Goal: Find specific page/section: Find specific page/section

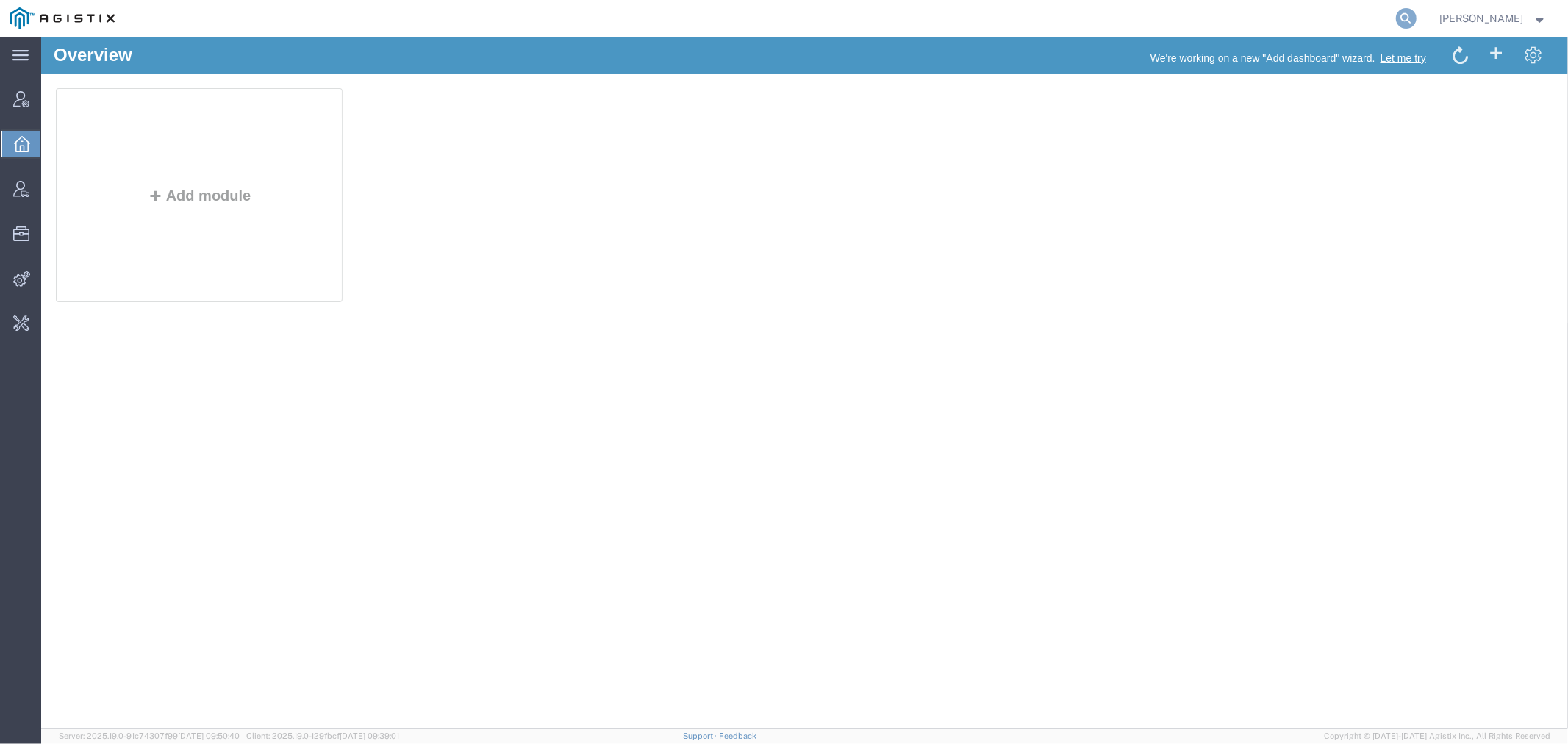
click at [1416, 17] on icon at bounding box center [1406, 18] width 21 height 21
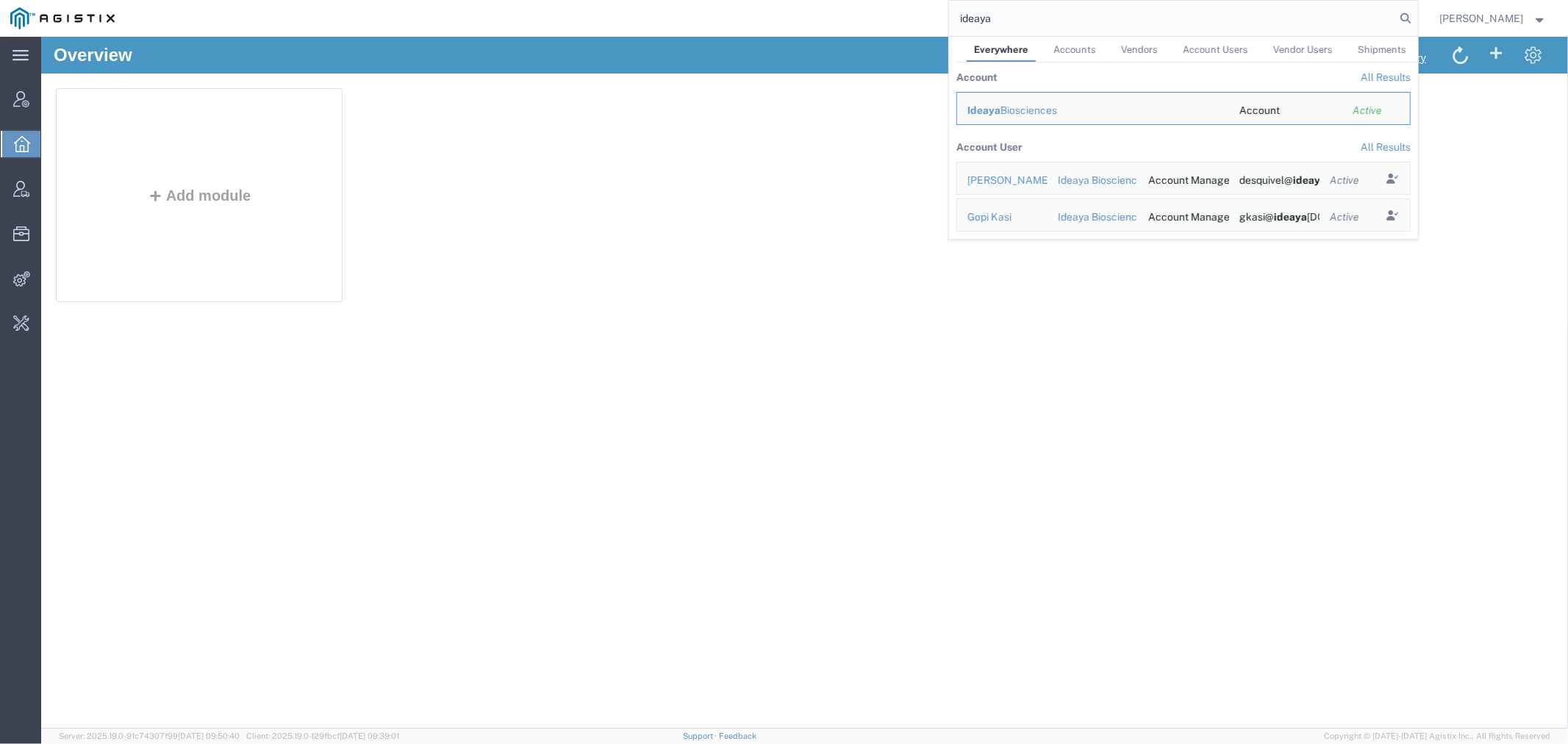
type input "ideaya"
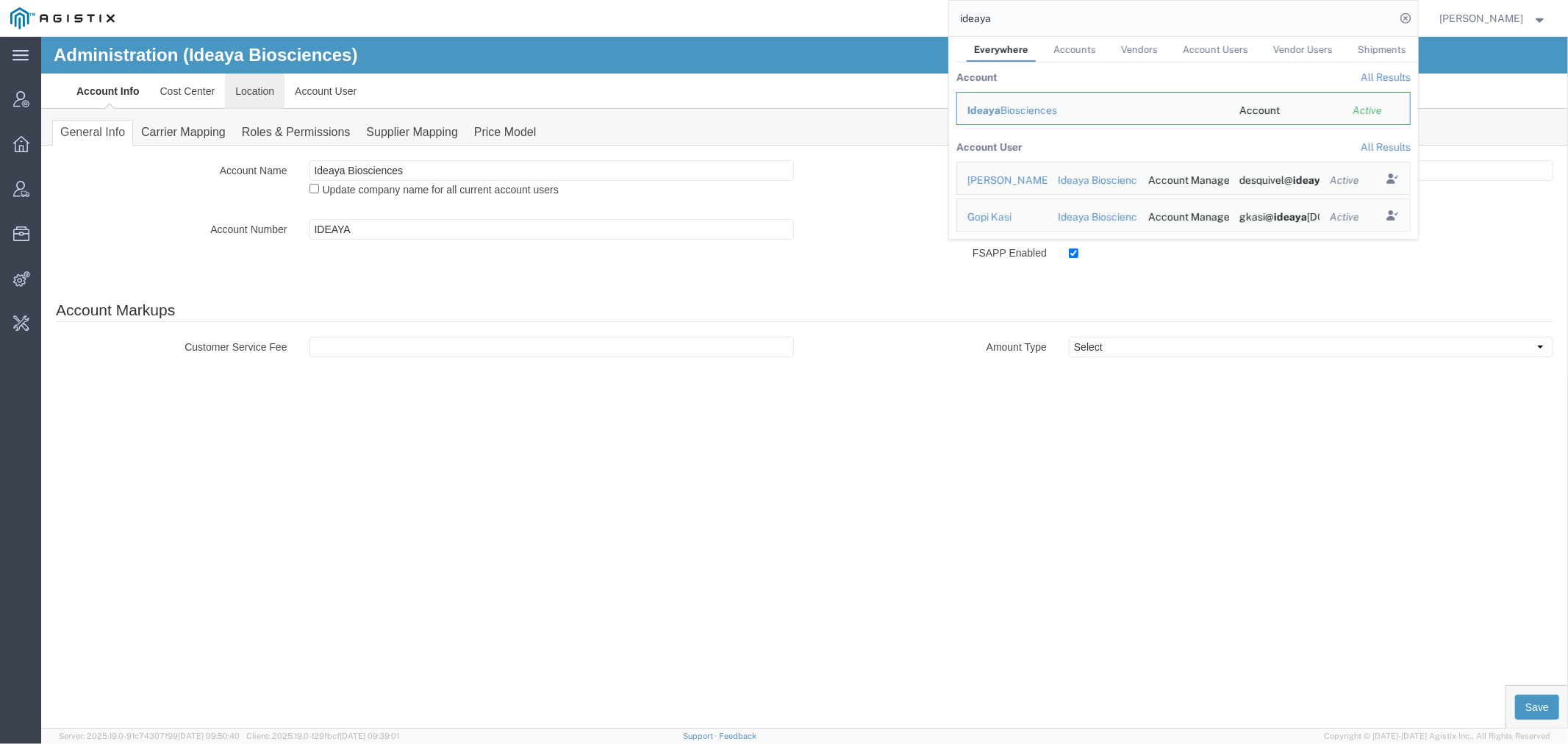
click at [247, 95] on link "Location" at bounding box center [253, 90] width 59 height 35
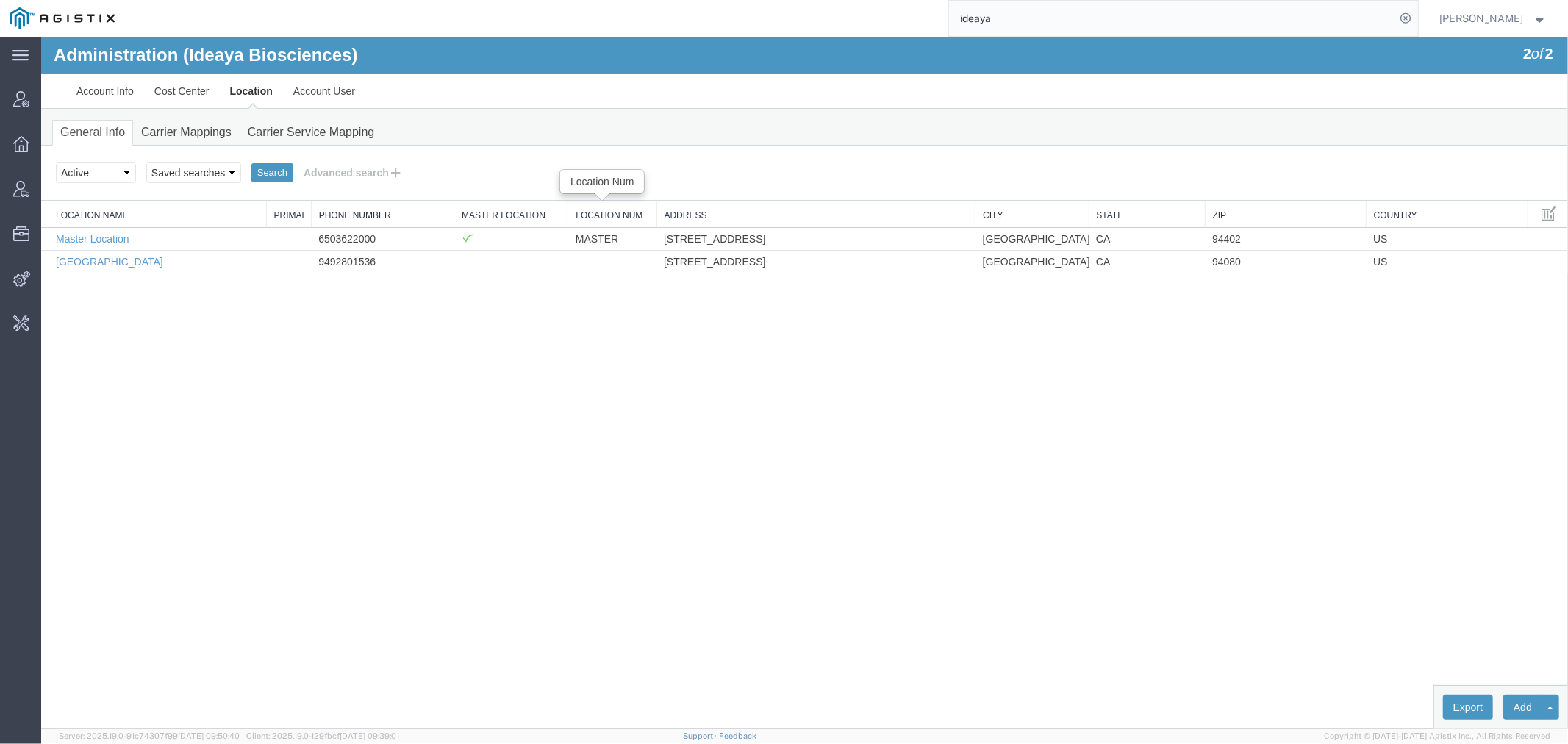
drag, startPoint x: 612, startPoint y: 214, endPoint x: 567, endPoint y: 209, distance: 45.3
click at [567, 209] on div "Location Name Primary Contact Phone Number Master Location Location Num Address…" at bounding box center [803, 235] width 1527 height 72
